Goal: Transaction & Acquisition: Purchase product/service

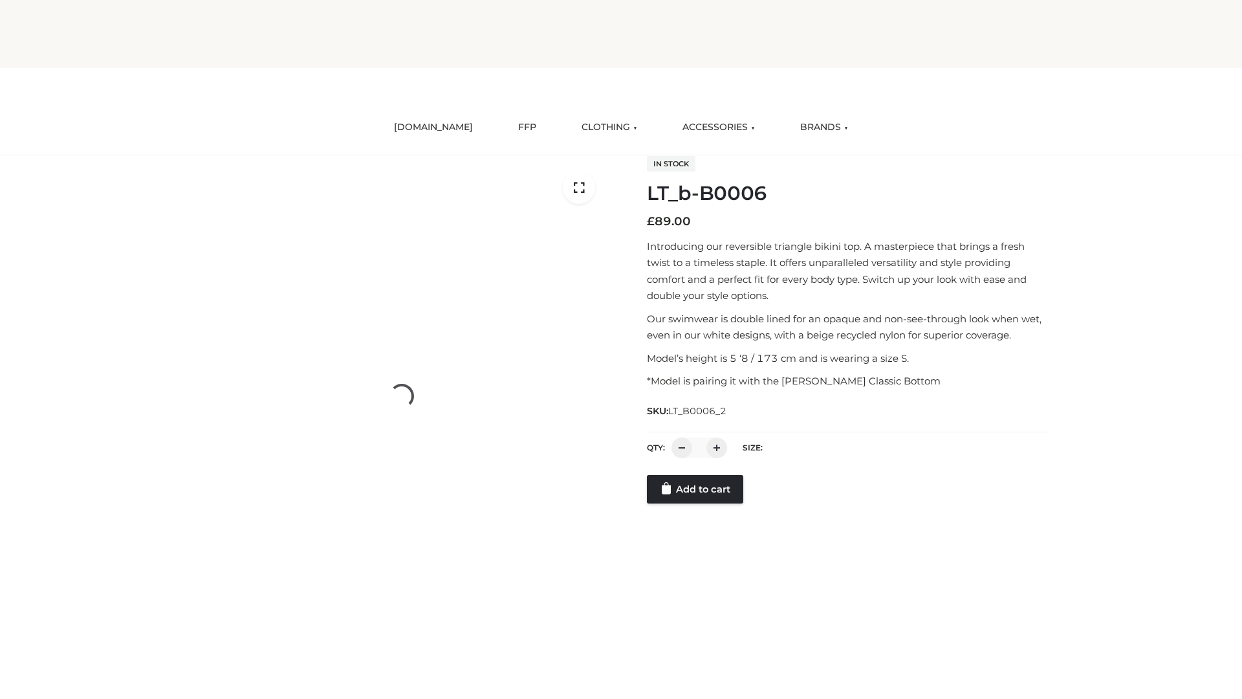
click at [696, 503] on link "Add to cart" at bounding box center [695, 489] width 96 height 28
